Goal: Navigation & Orientation: Understand site structure

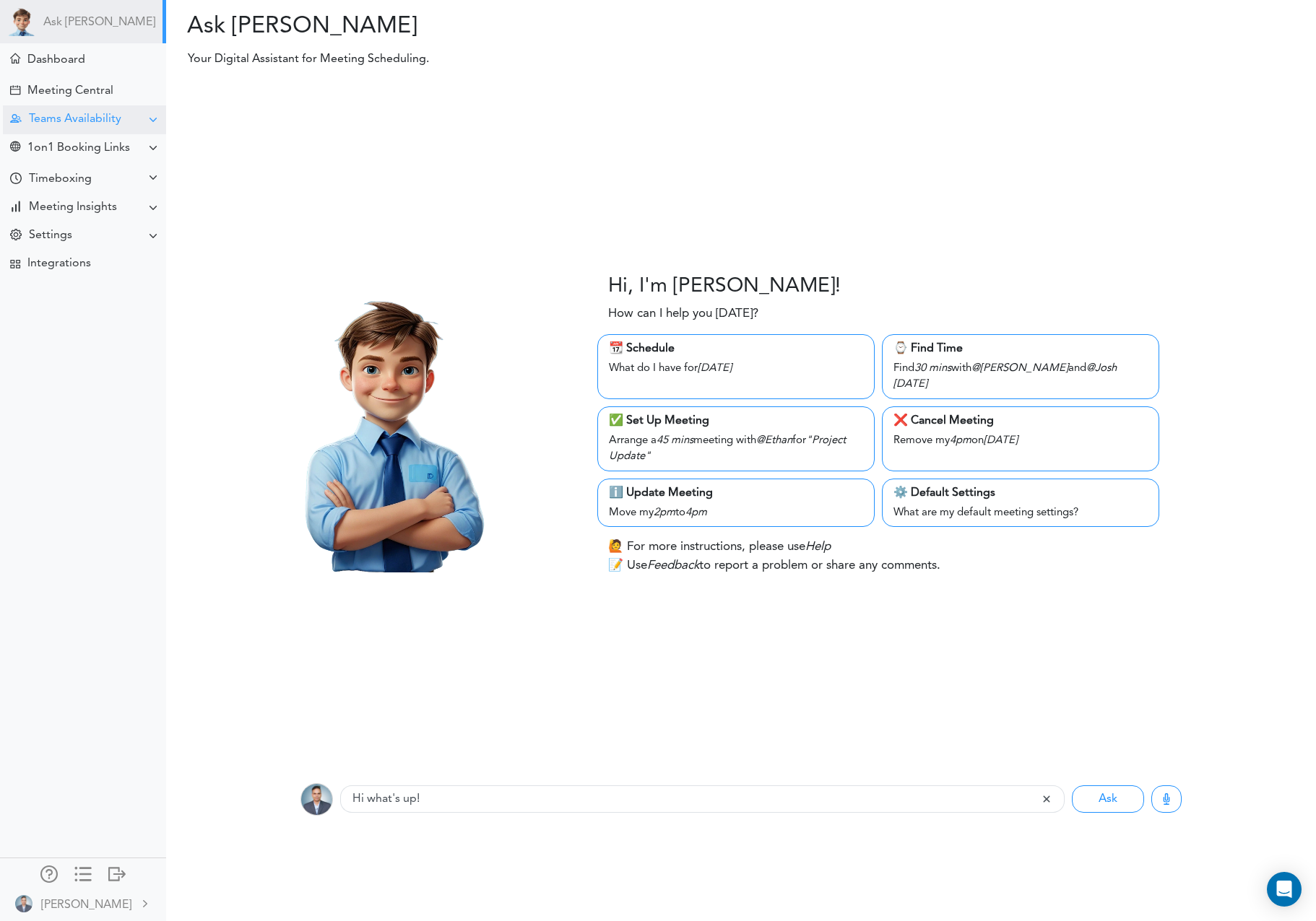
click at [49, 116] on div "Teams Availability" at bounding box center [75, 119] width 93 height 14
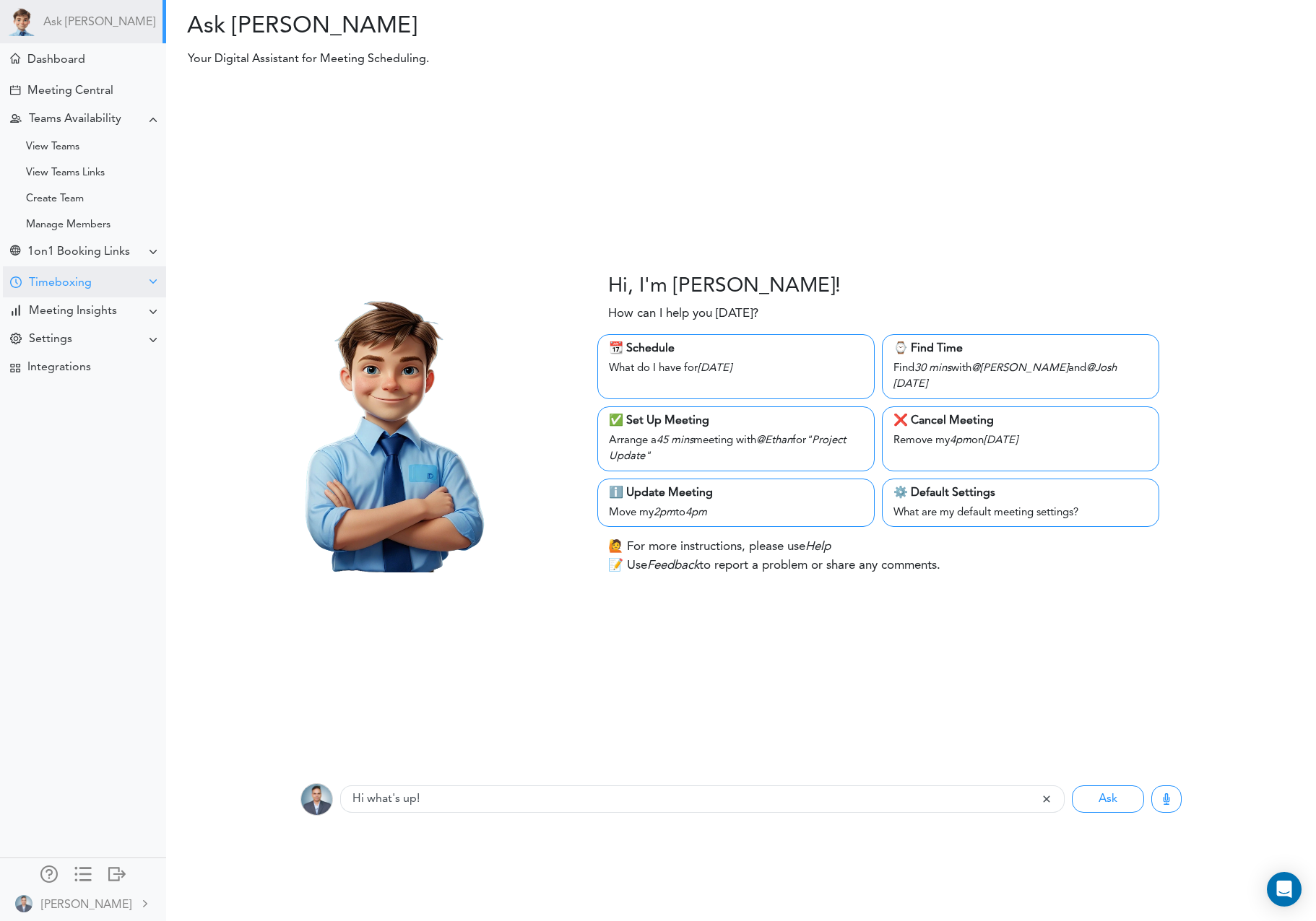
click at [43, 282] on div "Timeboxing" at bounding box center [60, 283] width 63 height 14
click at [63, 303] on div "Goals for [DATE]" at bounding box center [83, 310] width 166 height 26
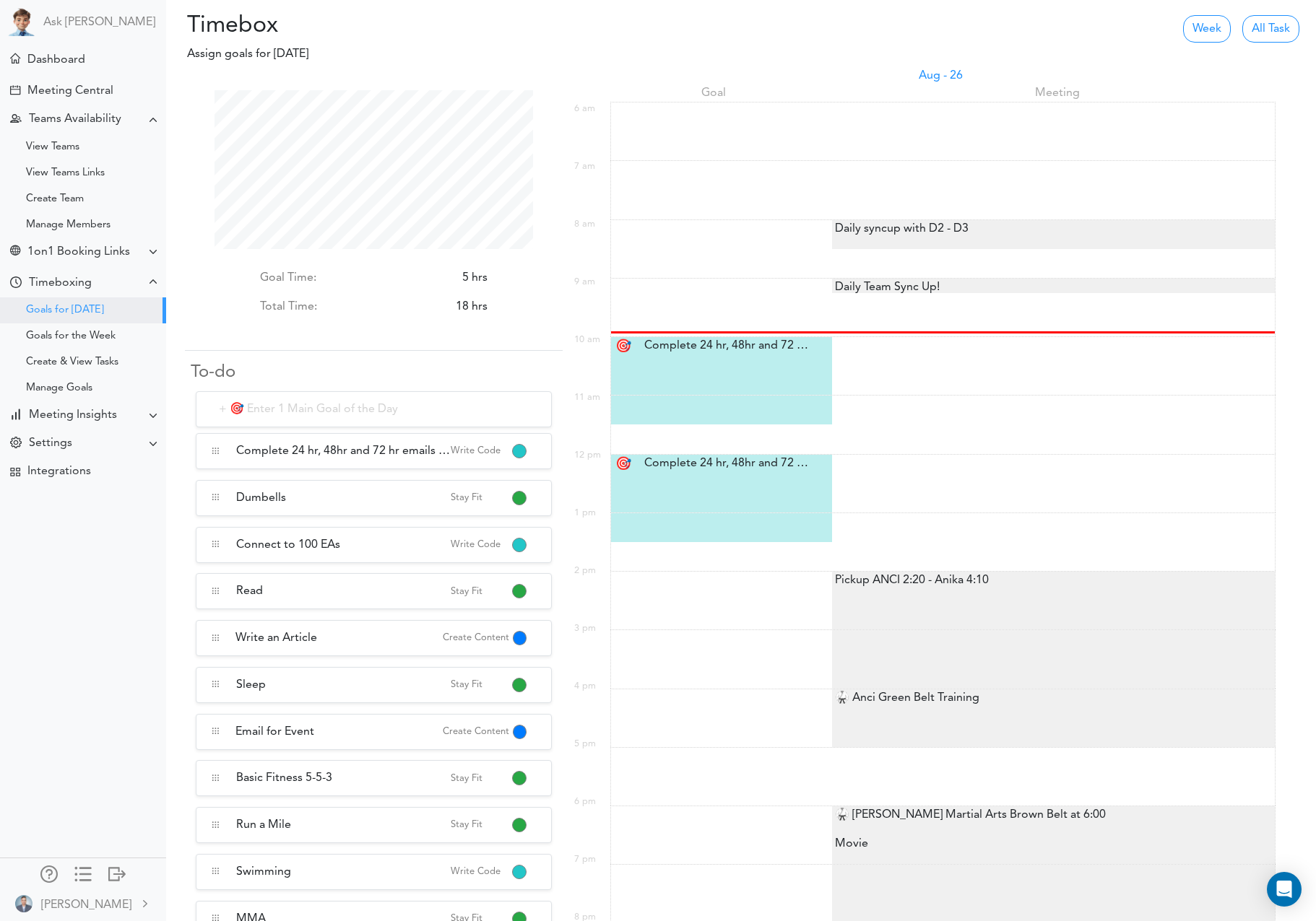
scroll to position [2, 0]
click at [71, 147] on div "View Teams" at bounding box center [52, 147] width 53 height 7
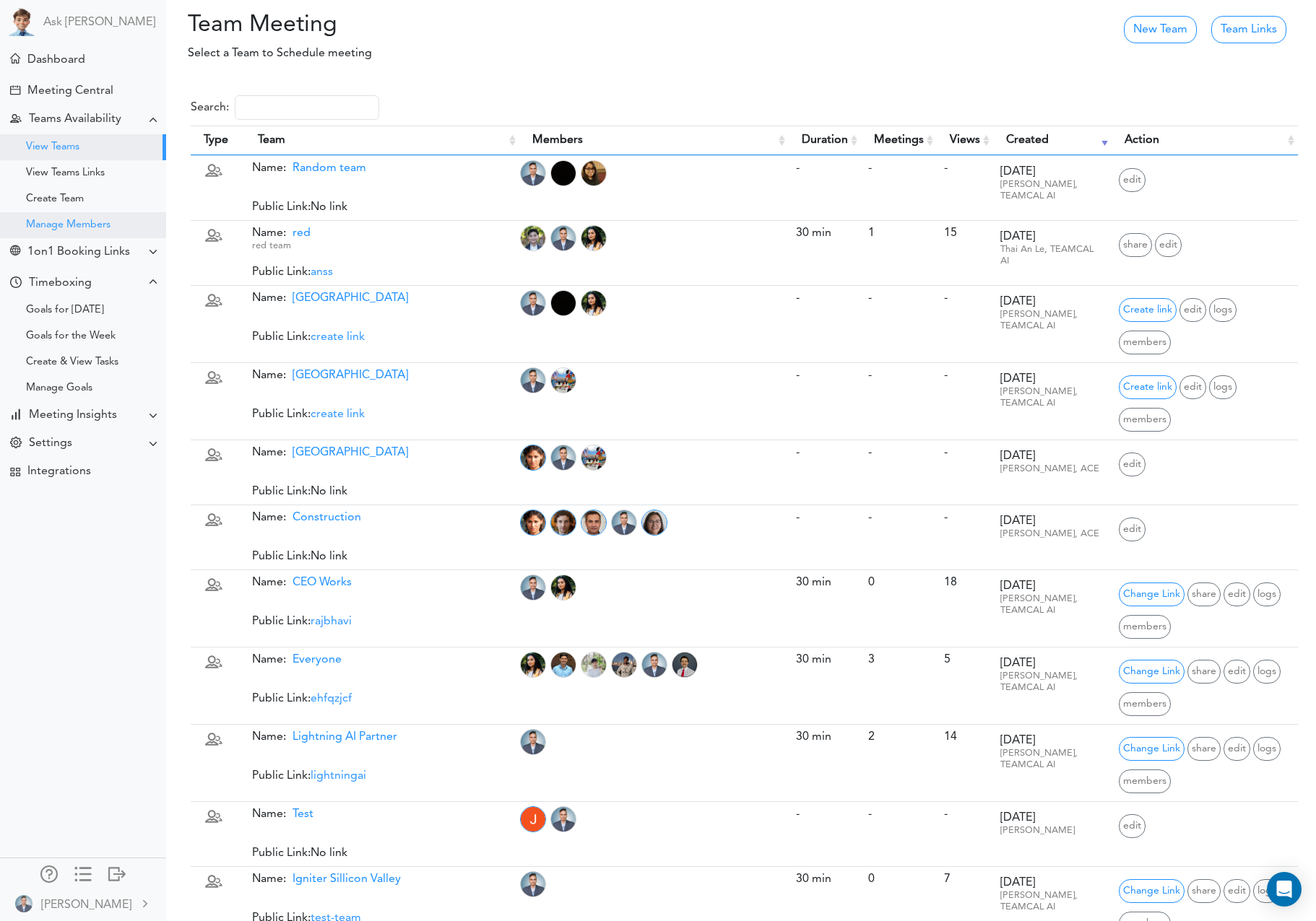
drag, startPoint x: 71, startPoint y: 222, endPoint x: 113, endPoint y: 222, distance: 42.0
click at [71, 222] on div "Manage Members" at bounding box center [68, 225] width 84 height 7
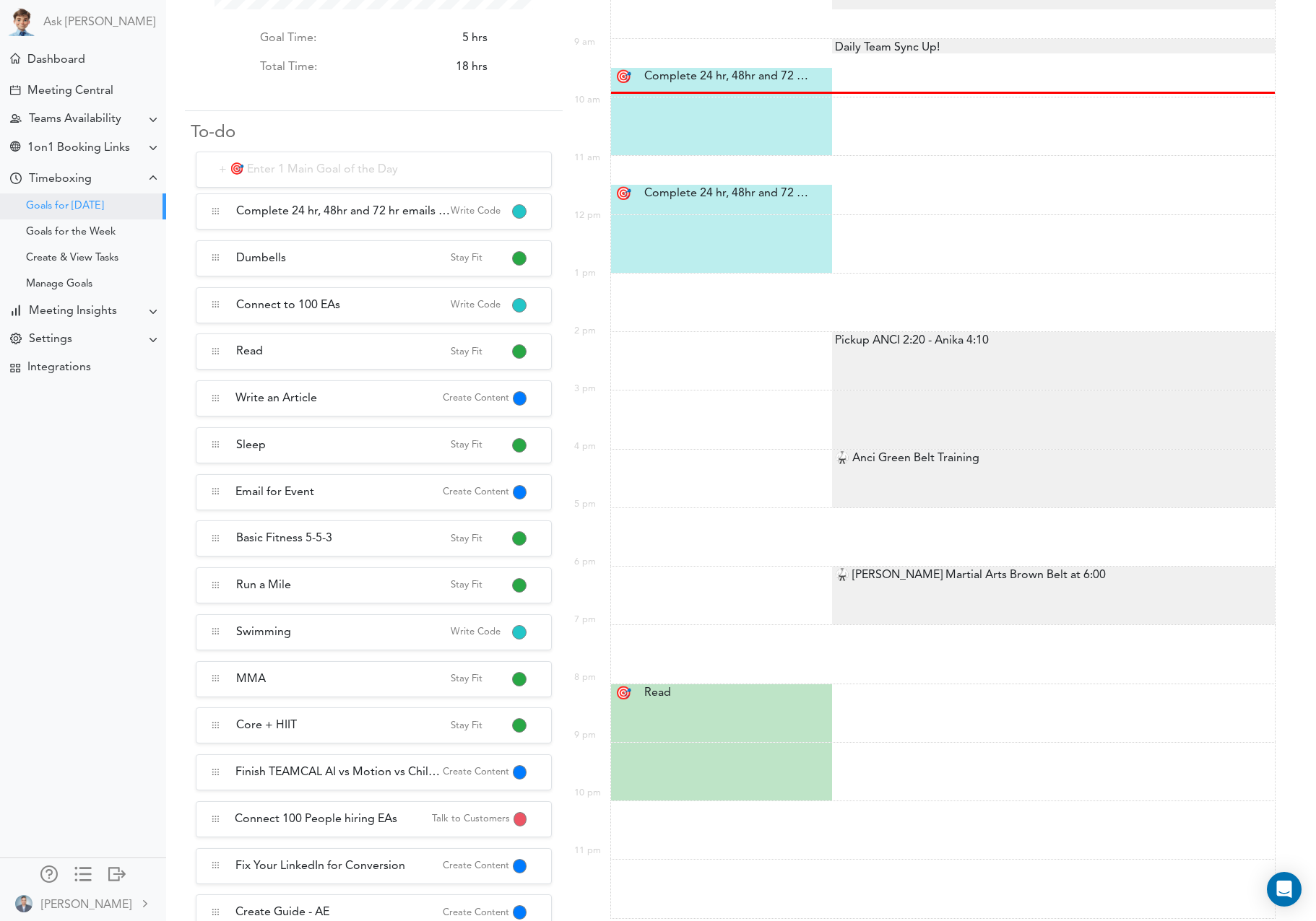
scroll to position [159, 319]
